Goal: Task Accomplishment & Management: Use online tool/utility

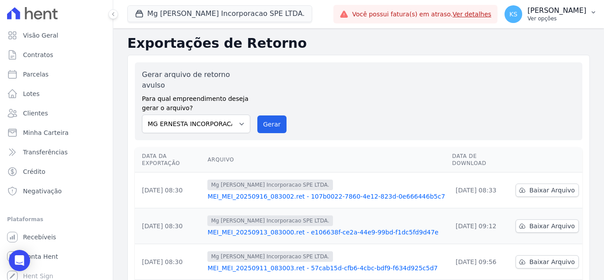
click at [562, 15] on p "[PERSON_NAME]" at bounding box center [556, 10] width 59 height 9
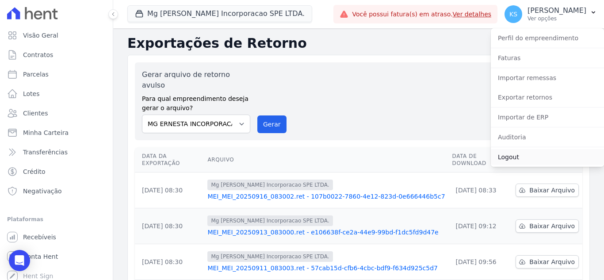
click at [507, 154] on link "Logout" at bounding box center [547, 157] width 113 height 16
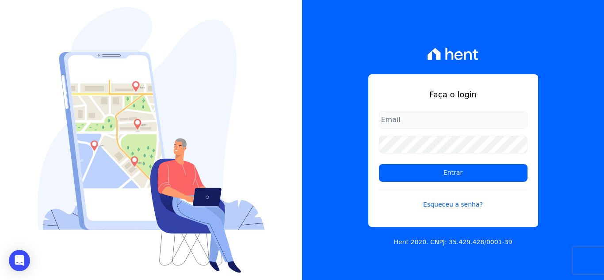
click at [428, 114] on input "email" at bounding box center [453, 120] width 148 height 18
type input "[PERSON_NAME][EMAIL_ADDRESS][PERSON_NAME][DOMAIN_NAME]"
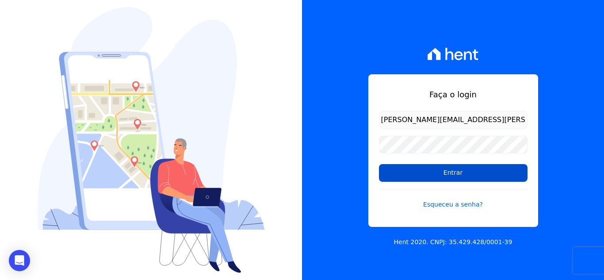
click at [458, 170] on input "Entrar" at bounding box center [453, 173] width 148 height 18
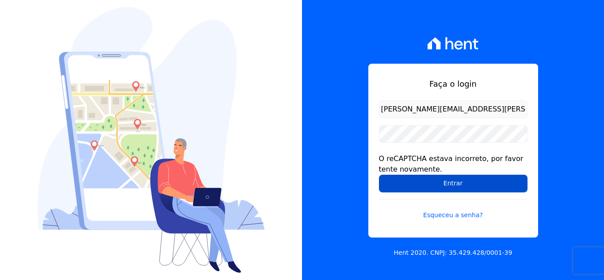
click at [430, 181] on input "Entrar" at bounding box center [453, 184] width 148 height 18
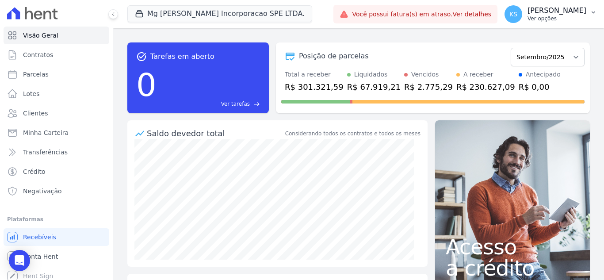
click at [571, 14] on p "Kelly Silva" at bounding box center [556, 10] width 59 height 9
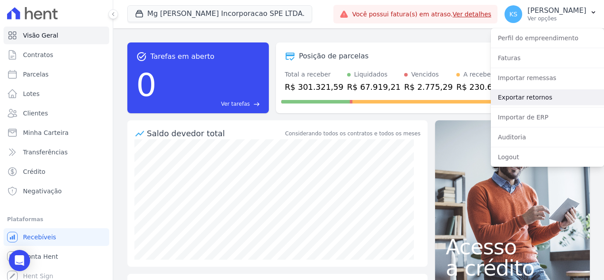
click at [535, 96] on link "Exportar retornos" at bounding box center [547, 97] width 113 height 16
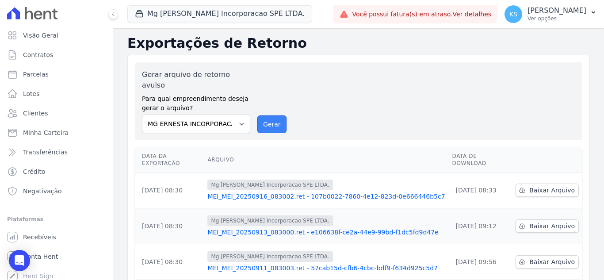
click at [266, 115] on button "Gerar" at bounding box center [271, 124] width 29 height 18
click at [265, 115] on button "Gerar" at bounding box center [271, 124] width 29 height 18
